Goal: Information Seeking & Learning: Learn about a topic

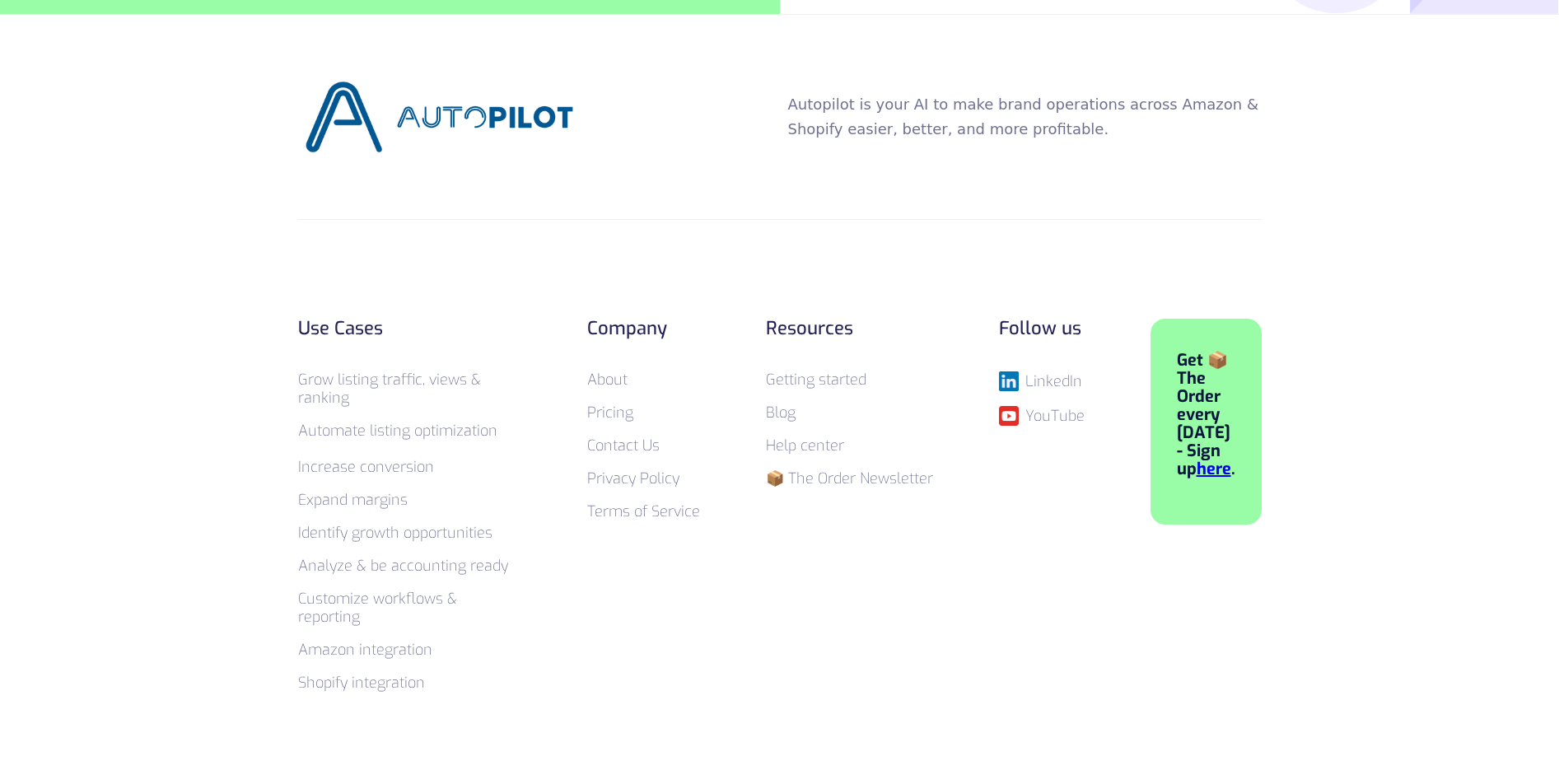
scroll to position [6448, 0]
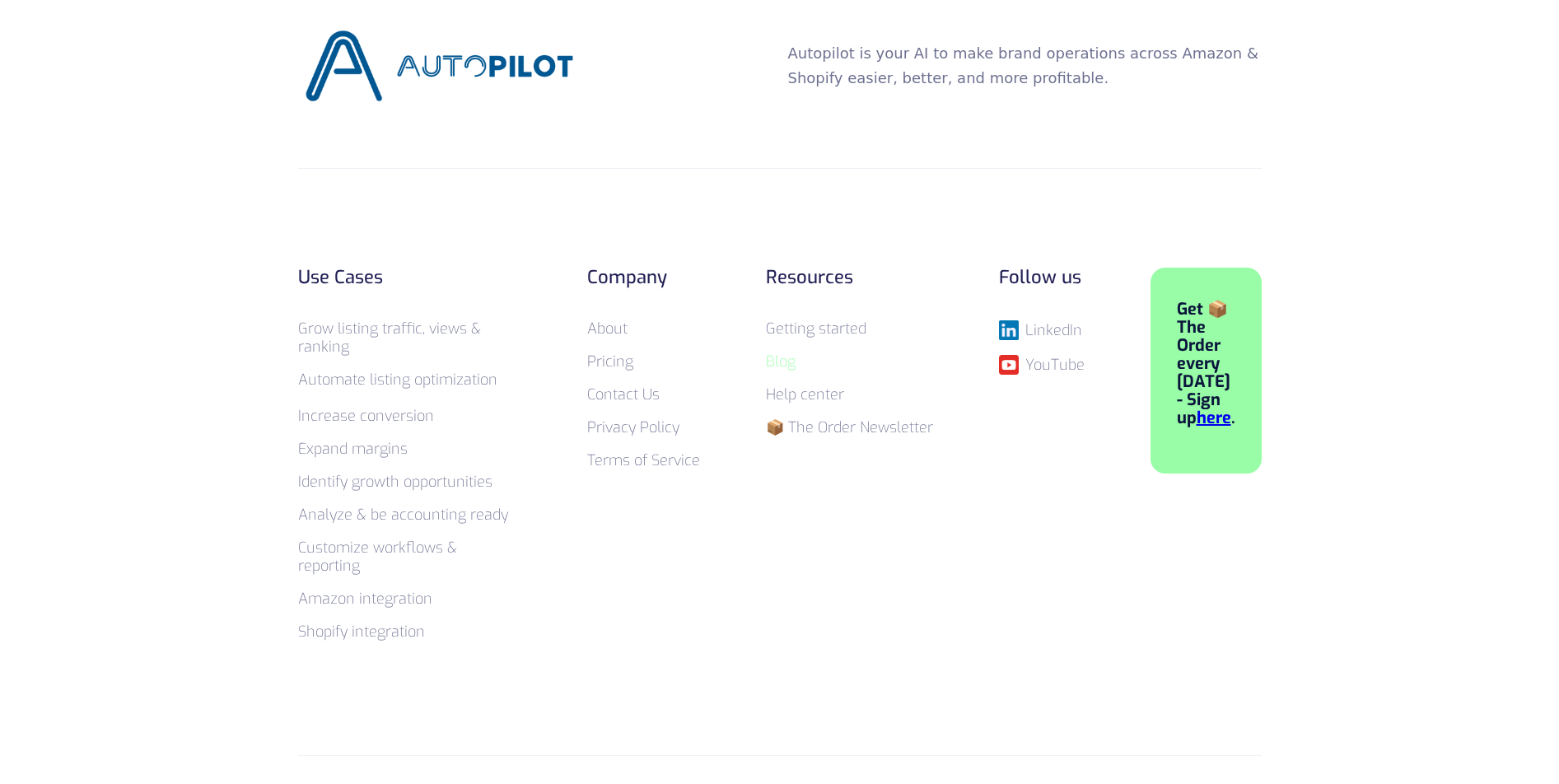
click at [775, 352] on link "Blog" at bounding box center [780, 362] width 30 height 20
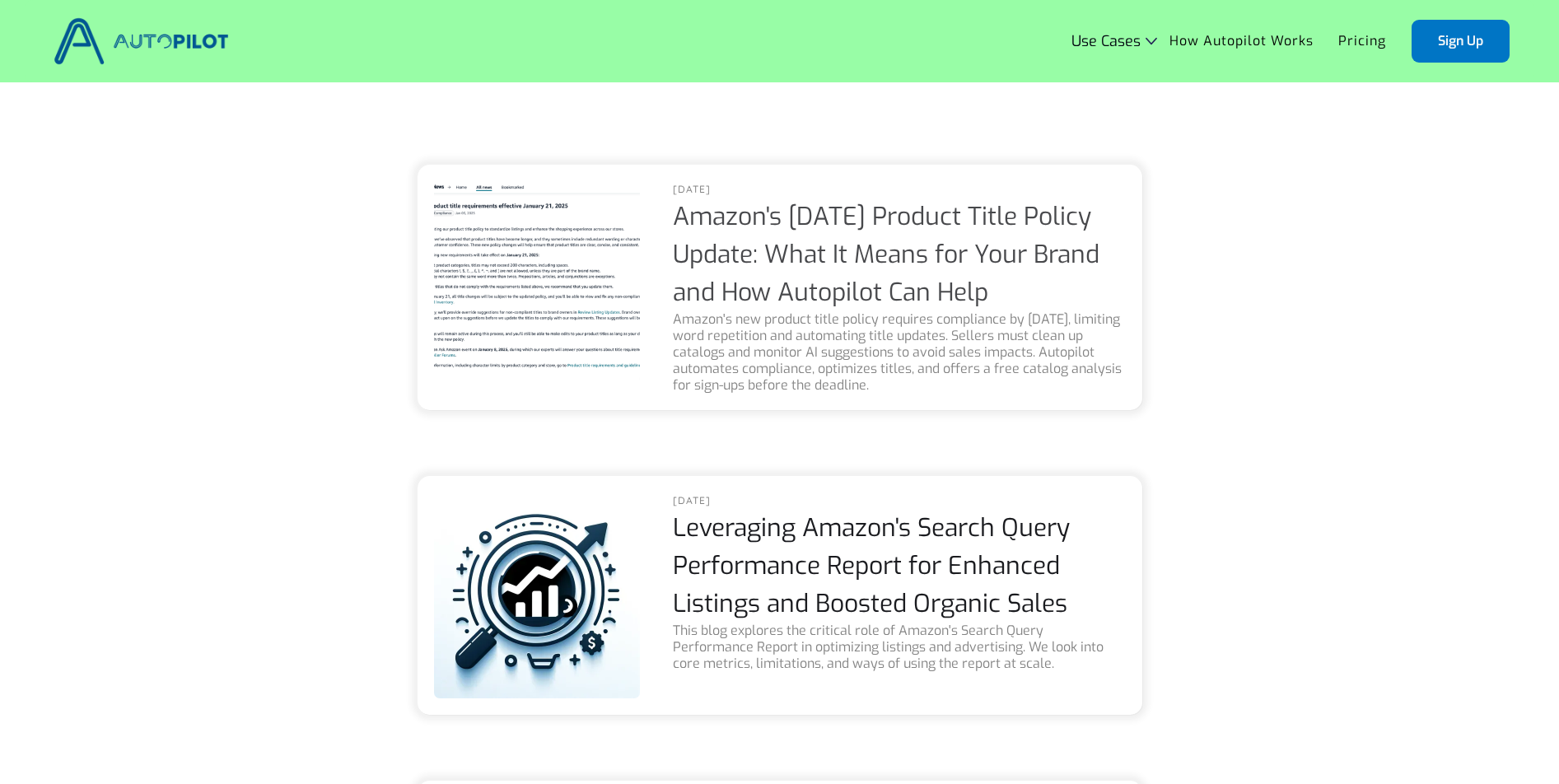
click at [758, 221] on link "Amazon's January 2025 Product Title Policy Update: What It Means for Your Brand…" at bounding box center [886, 254] width 426 height 109
